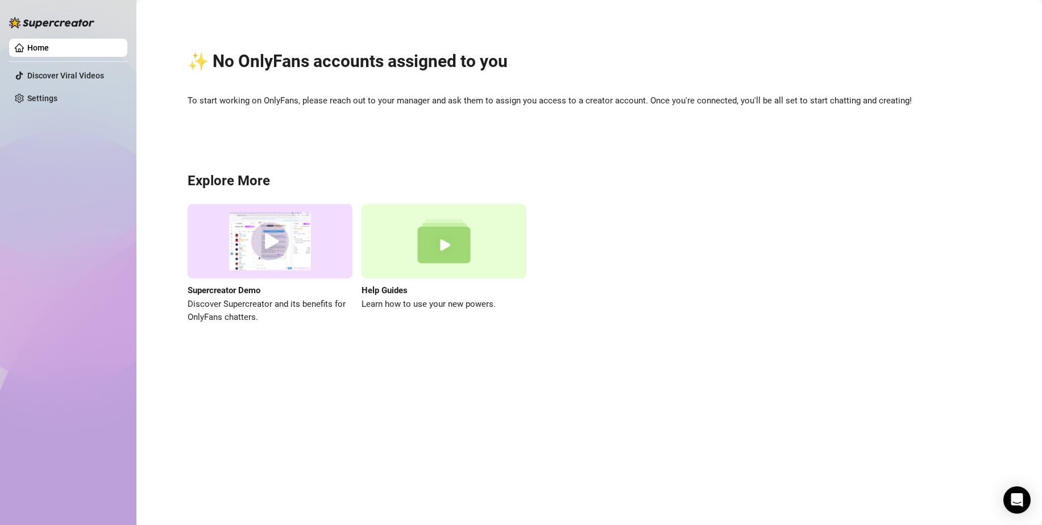
click at [46, 43] on link "Home" at bounding box center [38, 47] width 22 height 9
click at [578, 45] on div "✨ No OnlyFans accounts assigned to you To start working on OnlyFans, please rea…" at bounding box center [589, 180] width 883 height 345
click at [760, 28] on div "✨ No OnlyFans accounts assigned to you To start working on OnlyFans, please rea…" at bounding box center [589, 180] width 883 height 345
